Goal: Information Seeking & Learning: Learn about a topic

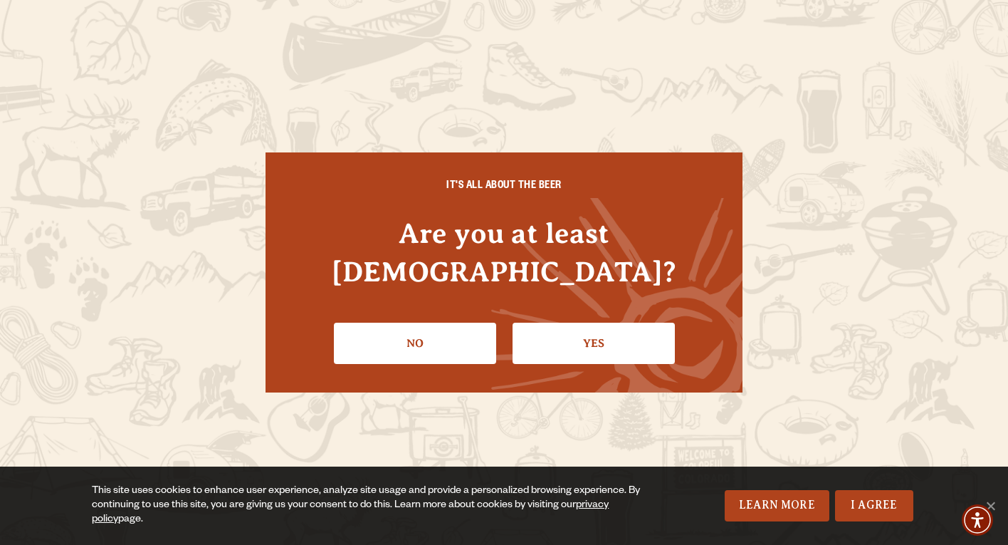
click at [573, 323] on link "Yes" at bounding box center [594, 343] width 162 height 41
